Goal: Information Seeking & Learning: Check status

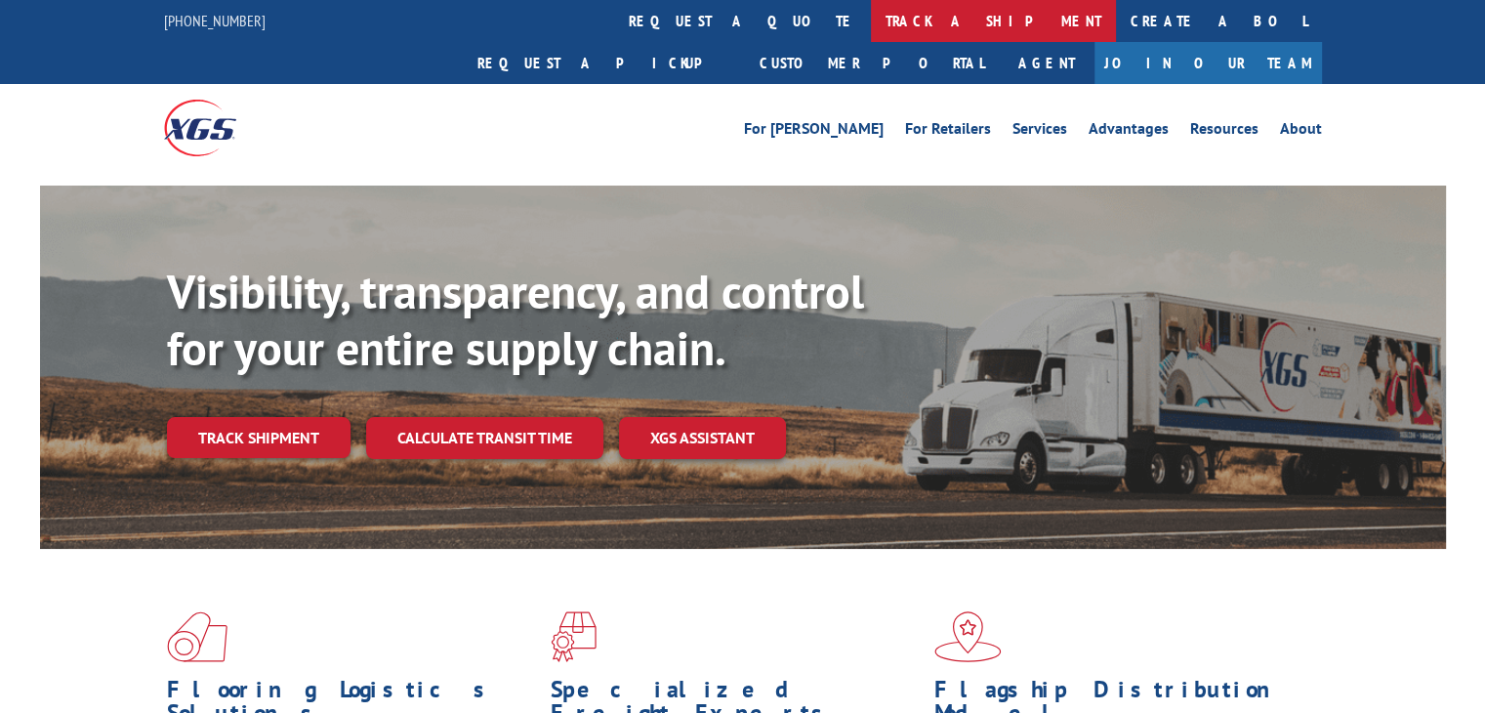
click at [871, 14] on link "track a shipment" at bounding box center [993, 21] width 245 height 42
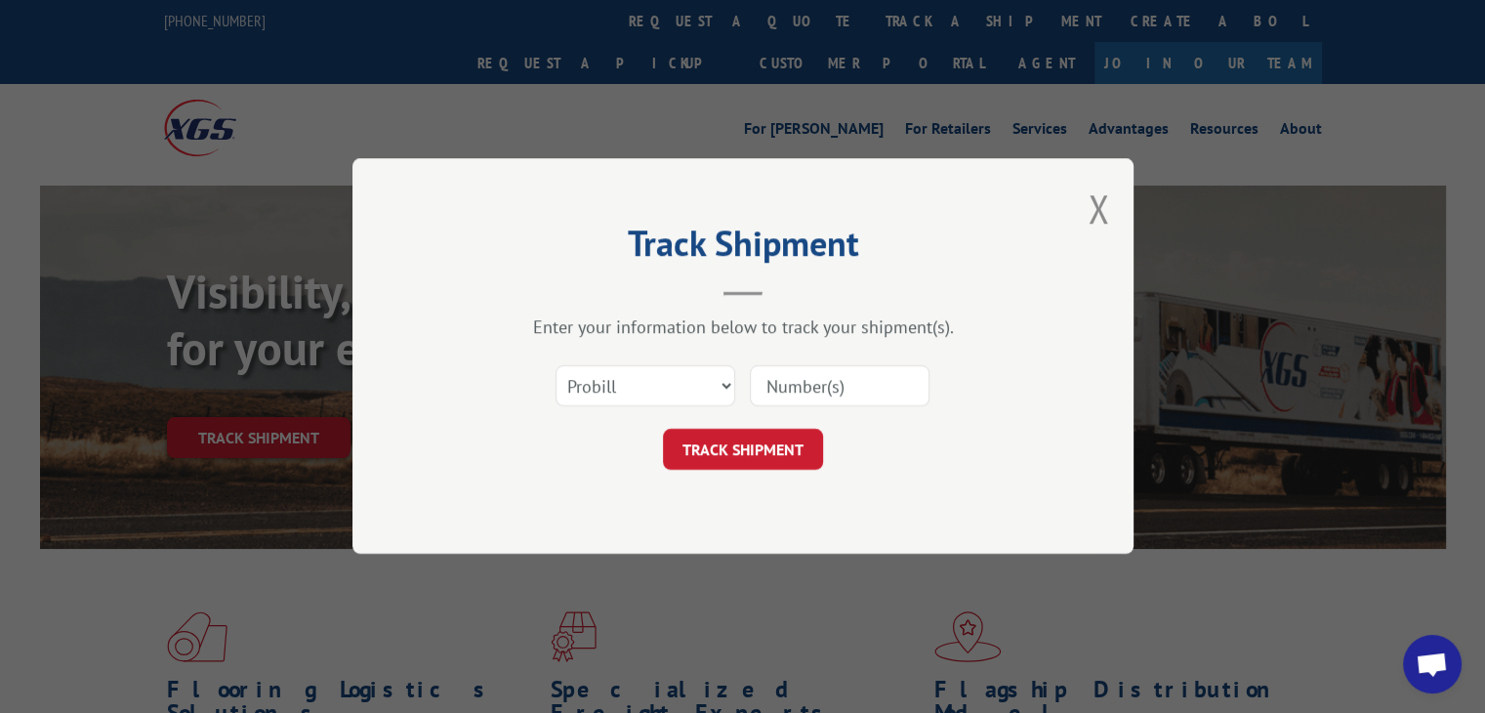
click at [810, 387] on input at bounding box center [840, 386] width 180 height 41
type input "16900850"
click at [758, 470] on div "Track Shipment Enter your information below to track your shipment(s). Select c…" at bounding box center [742, 355] width 781 height 395
click at [758, 451] on button "TRACK SHIPMENT" at bounding box center [743, 450] width 160 height 41
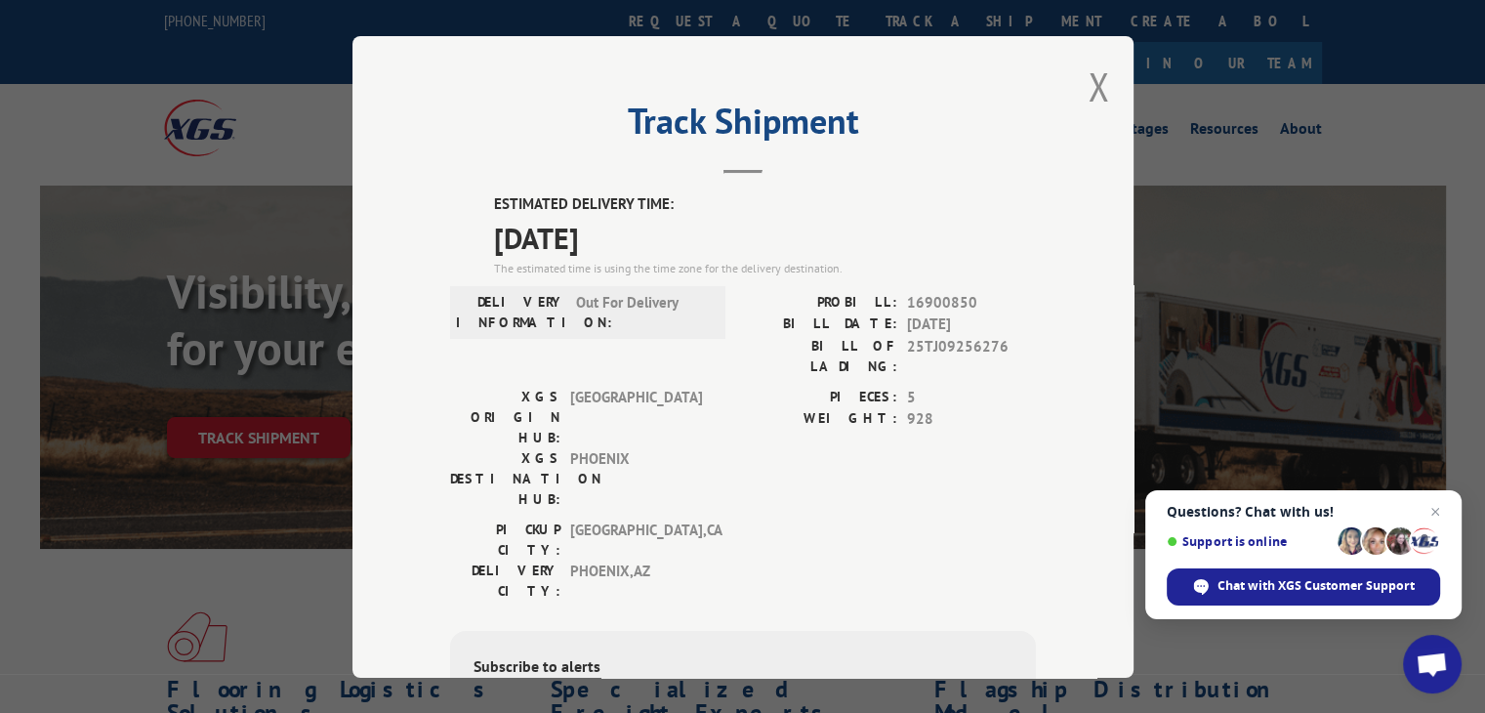
click at [668, 330] on span "Out For Delivery" at bounding box center [642, 311] width 132 height 41
click at [645, 296] on span "Out For Delivery" at bounding box center [642, 311] width 132 height 41
click at [697, 447] on div "XGS DESTINATION HUB: [GEOGRAPHIC_DATA]" at bounding box center [582, 477] width 264 height 61
click at [1097, 92] on button "Close modal" at bounding box center [1097, 87] width 21 height 52
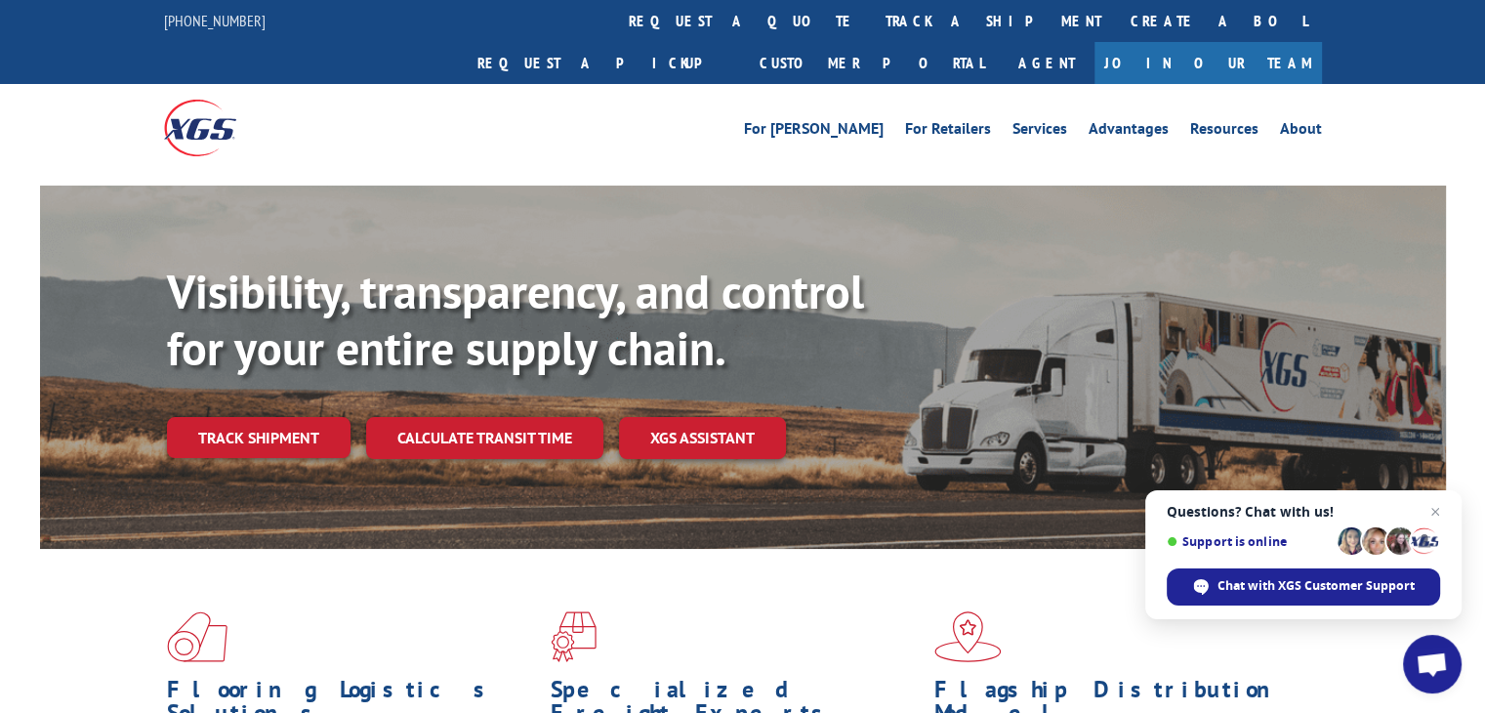
click at [871, 22] on link "track a shipment" at bounding box center [993, 21] width 245 height 42
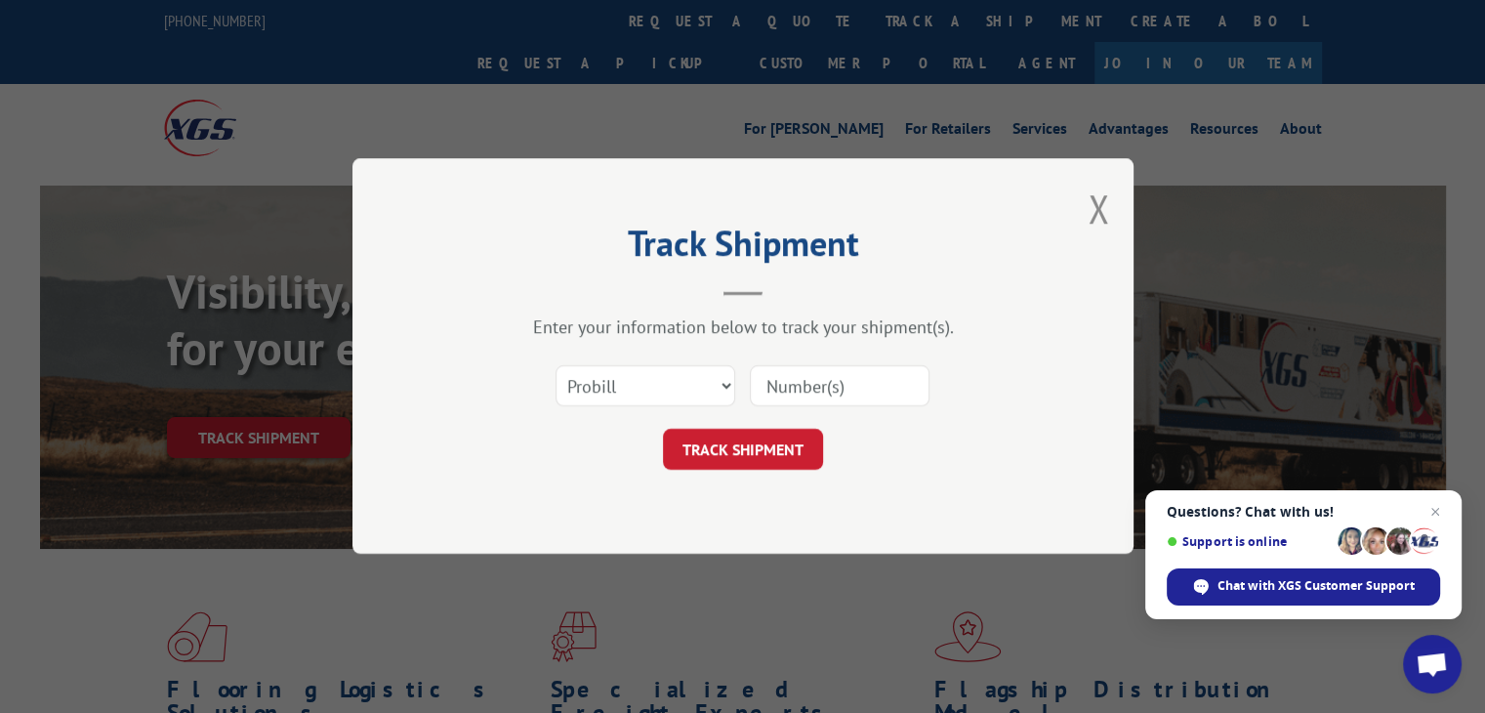
click at [808, 374] on input at bounding box center [840, 386] width 180 height 41
type input "16900850"
click at [753, 458] on button "TRACK SHIPMENT" at bounding box center [743, 450] width 160 height 41
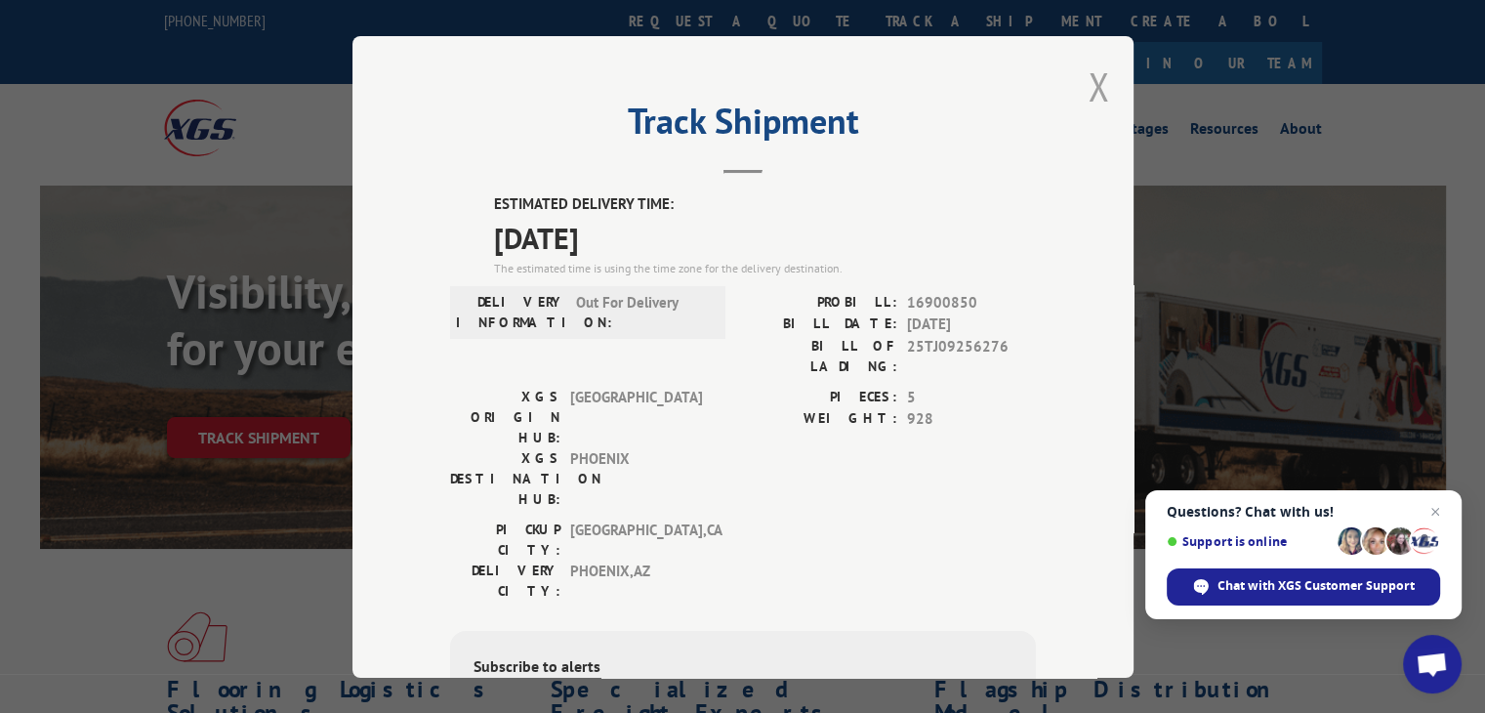
click at [1089, 84] on button "Close modal" at bounding box center [1097, 87] width 21 height 52
